Goal: Register for event/course

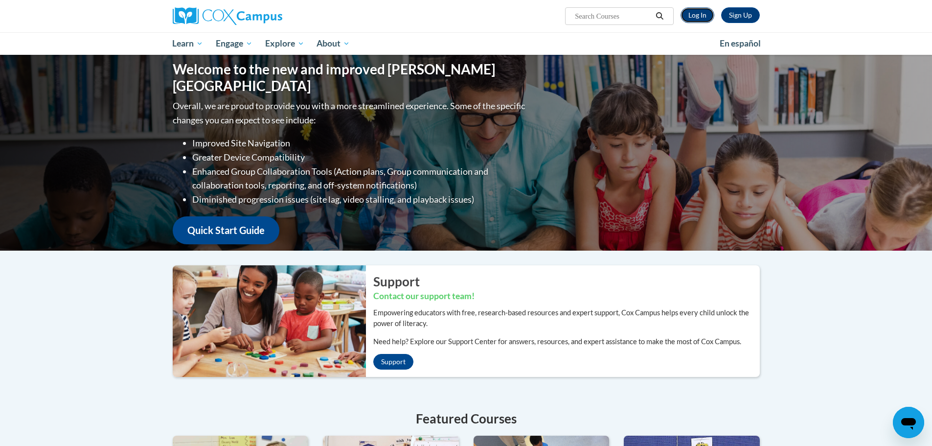
click at [697, 17] on link "Log In" at bounding box center [698, 15] width 34 height 16
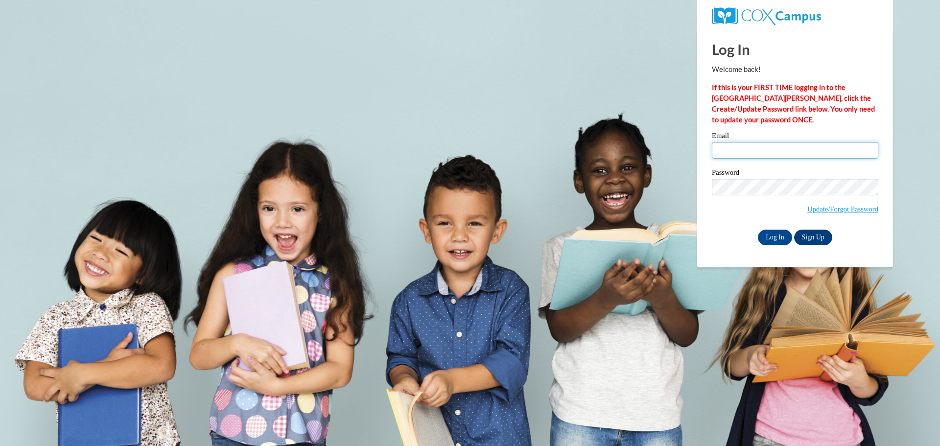
click at [730, 149] on input "Email" at bounding box center [795, 150] width 166 height 17
type input "reicheltjaime@aasd.k12.wi.us"
click at [770, 235] on input "Log In" at bounding box center [775, 238] width 34 height 16
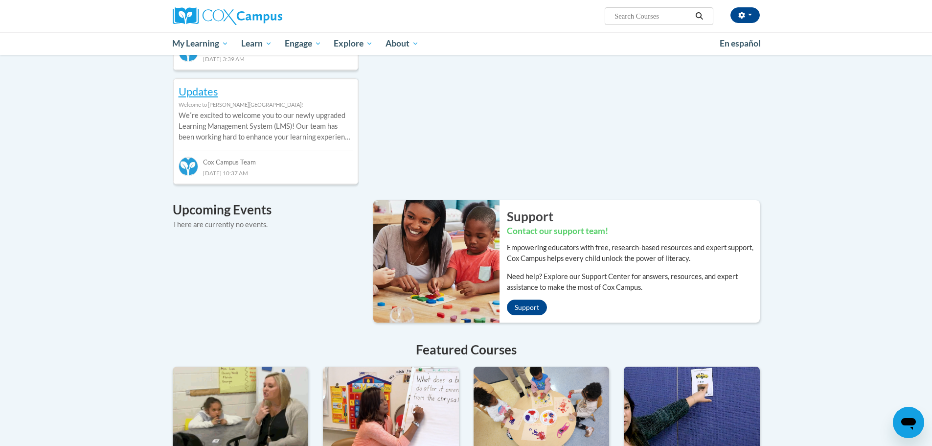
scroll to position [245, 0]
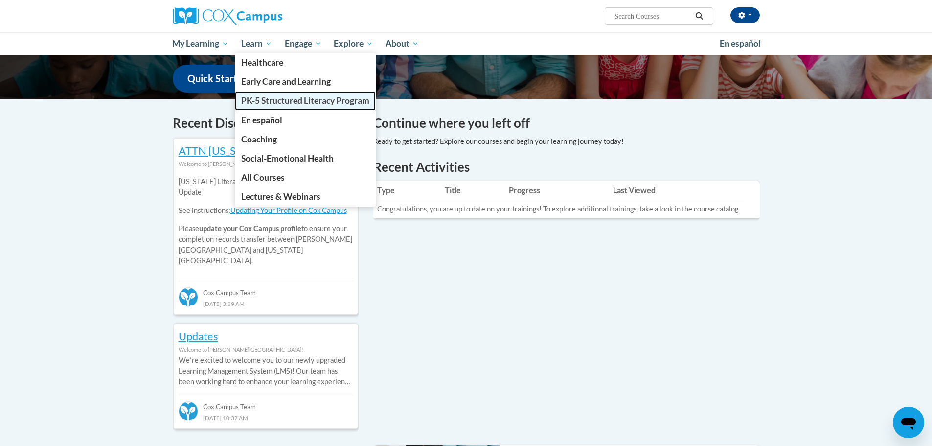
click at [267, 101] on span "PK-5 Structured Literacy Program" at bounding box center [305, 100] width 128 height 10
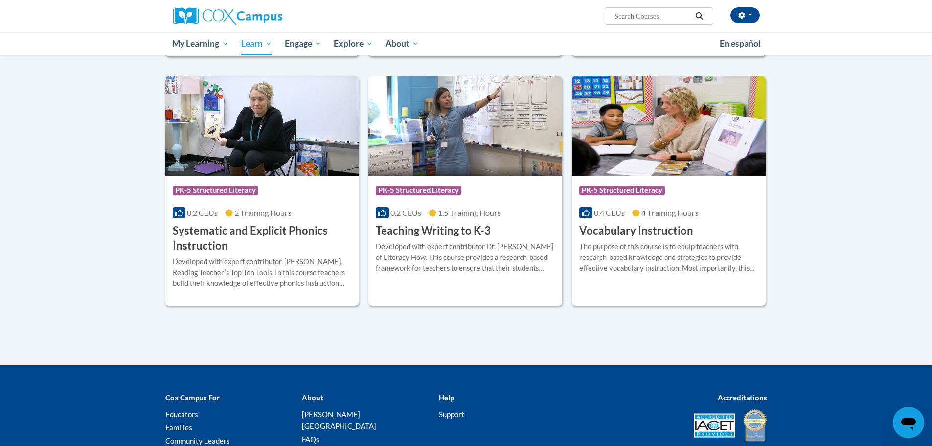
scroll to position [1117, 0]
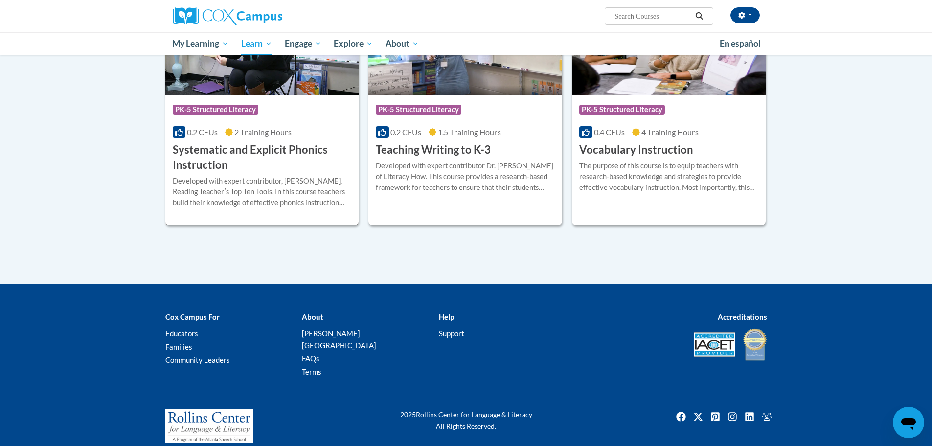
click at [237, 152] on h3 "Systematic and Explicit Phonics Instruction" at bounding box center [262, 157] width 179 height 30
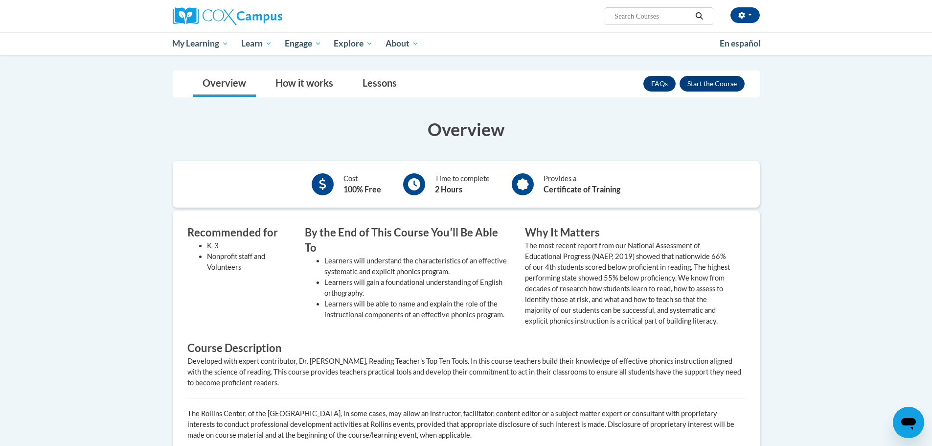
scroll to position [49, 0]
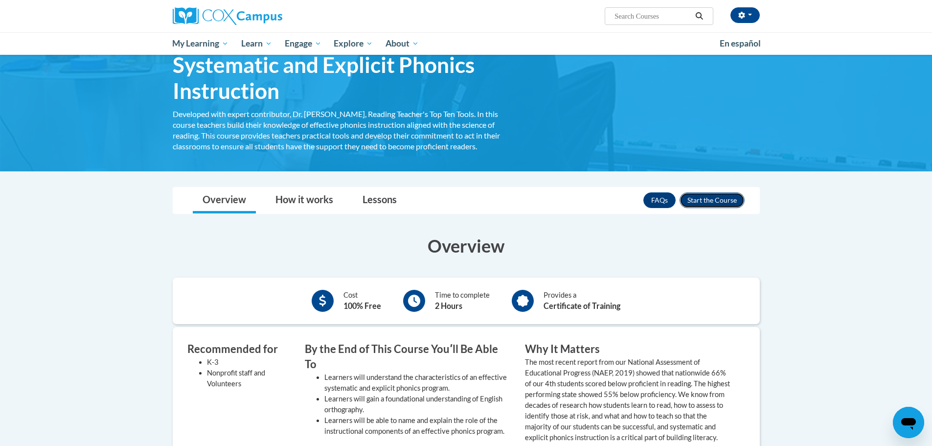
click at [725, 205] on button "Enroll" at bounding box center [712, 200] width 65 height 16
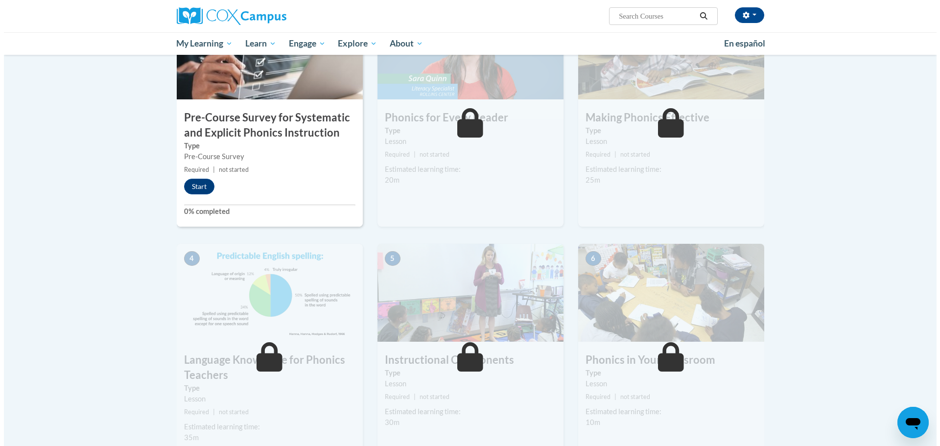
scroll to position [147, 0]
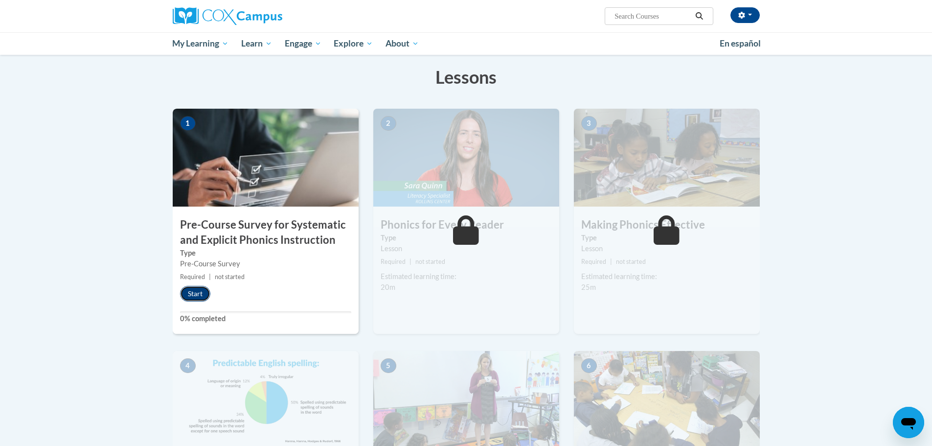
click at [195, 295] on button "Start" at bounding box center [195, 294] width 30 height 16
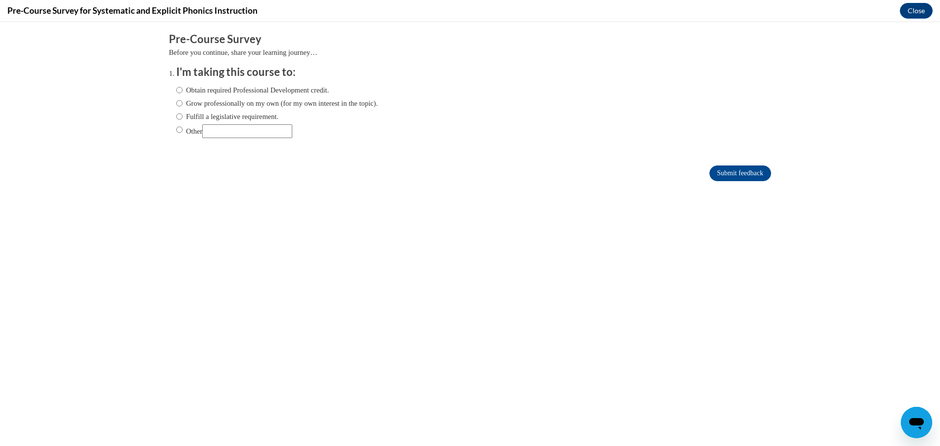
scroll to position [0, 0]
click at [176, 116] on input "Fulfill a legislative requirement." at bounding box center [179, 116] width 6 height 11
radio input "true"
click at [739, 175] on input "Submit feedback" at bounding box center [740, 173] width 62 height 16
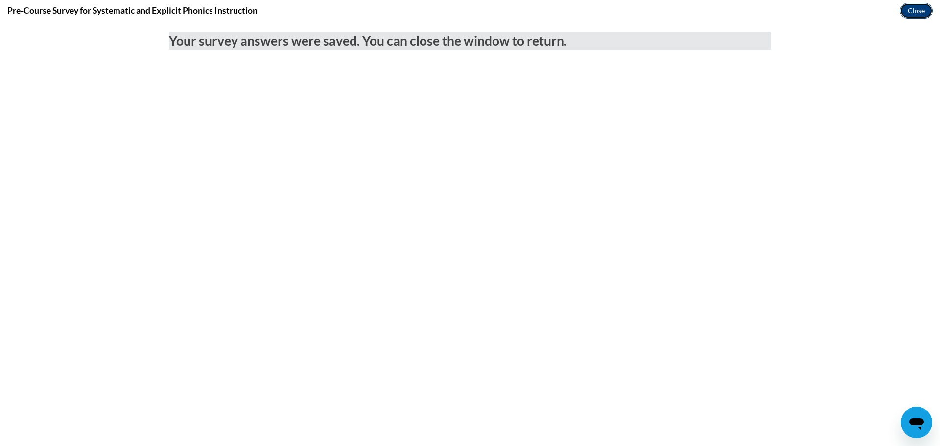
click at [915, 7] on button "Close" at bounding box center [916, 11] width 33 height 16
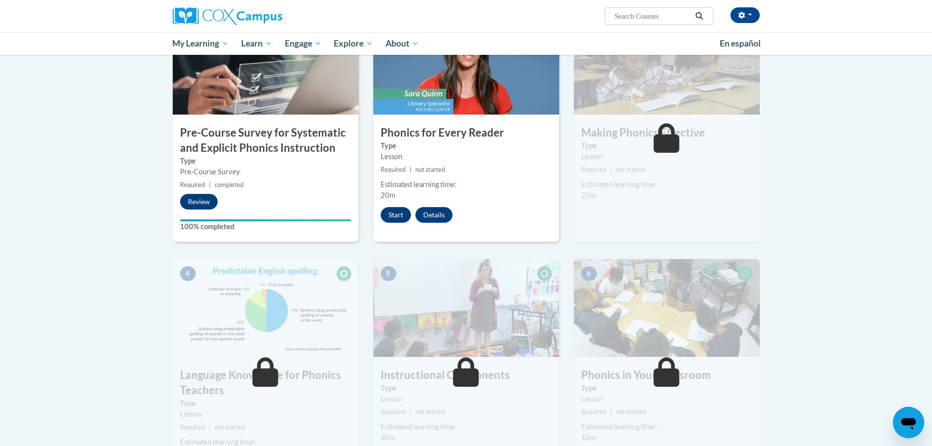
scroll to position [147, 0]
